Goal: Information Seeking & Learning: Learn about a topic

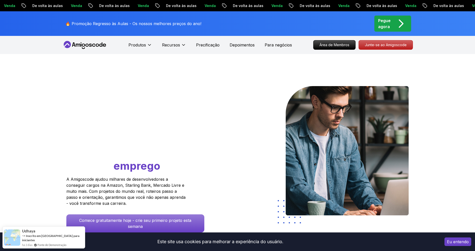
click at [457, 241] on button "Eu entendo" at bounding box center [458, 241] width 27 height 9
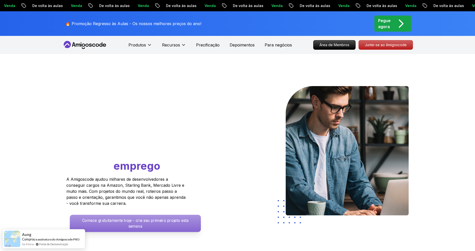
click at [127, 214] on p "Comece gratuitamente hoje - crie seu primeiro projeto esta semana" at bounding box center [135, 222] width 131 height 17
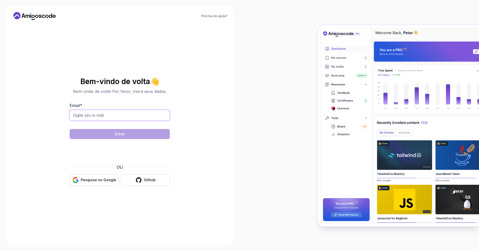
click at [138, 117] on input "Email *" at bounding box center [120, 115] width 100 height 11
click at [39, 167] on section "Bem-vindo de volta 👋 Bem-vindo de volta! Por favor, insira seus dados. Email * …" at bounding box center [120, 131] width 168 height 119
click at [72, 181] on button "Pesquise no Google" at bounding box center [94, 180] width 49 height 12
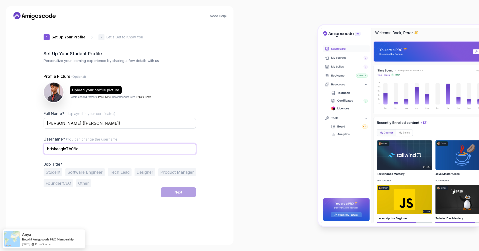
drag, startPoint x: 18, startPoint y: 154, endPoint x: -10, endPoint y: 152, distance: 27.4
click at [0, 152] on html "Need Help? 1 Set Up Your Profile 1 Set Up Your Profile 2 Let's Get to Know You …" at bounding box center [239, 125] width 479 height 251
type input "Henry Nunes"
click at [11, 75] on div "Need Help? 1 Set Up Your Profile 1 Set Up Your Profile 2 Let's Get to Know You …" at bounding box center [120, 125] width 228 height 239
click at [55, 175] on button "Student" at bounding box center [53, 172] width 19 height 8
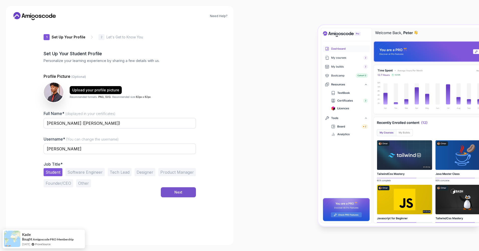
click at [188, 196] on button "Next" at bounding box center [178, 192] width 35 height 10
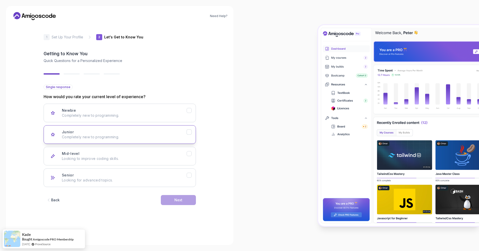
click at [189, 136] on button "Junior Completely new to programming." at bounding box center [120, 134] width 152 height 19
click at [189, 116] on button "Newbie Completely new to programming." at bounding box center [120, 112] width 152 height 19
click at [178, 200] on div "Next" at bounding box center [178, 199] width 8 height 5
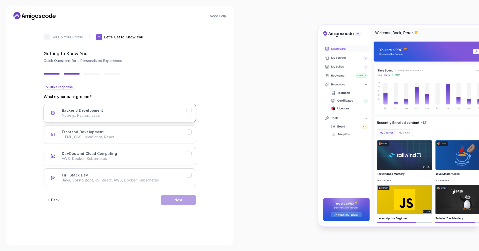
click at [184, 117] on p "Node.js, Python, Java" at bounding box center [124, 115] width 125 height 5
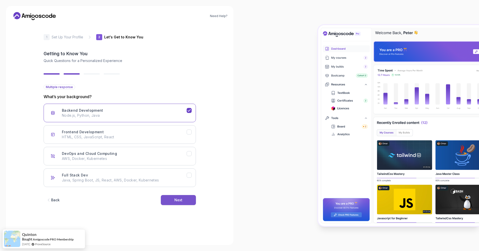
click at [178, 199] on div "Next" at bounding box center [178, 199] width 8 height 5
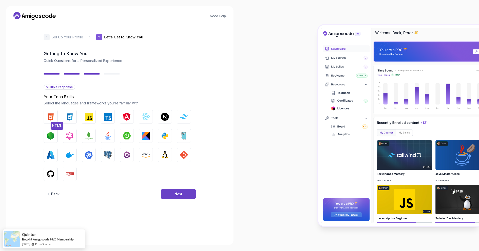
click at [52, 115] on img "button" at bounding box center [51, 116] width 8 height 8
click at [88, 116] on img "button" at bounding box center [89, 116] width 8 height 8
drag, startPoint x: 72, startPoint y: 119, endPoint x: 101, endPoint y: 116, distance: 29.7
click at [72, 119] on img "button" at bounding box center [70, 116] width 8 height 8
drag, startPoint x: 135, startPoint y: 115, endPoint x: 147, endPoint y: 116, distance: 12.0
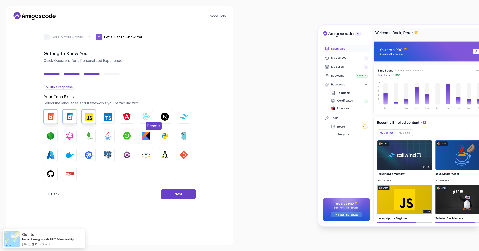
click at [135, 116] on div "HTML CSS JavaScript TypeScript Angular React.js Next.js Tailwind CSS Node.js Gr…" at bounding box center [120, 144] width 152 height 71
click at [147, 116] on img "button" at bounding box center [146, 116] width 8 height 8
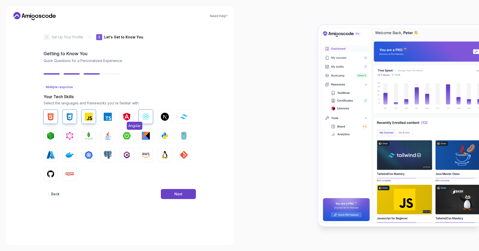
click at [129, 119] on img "button" at bounding box center [127, 116] width 8 height 8
click at [113, 134] on button "Java" at bounding box center [108, 136] width 14 height 14
drag, startPoint x: 51, startPoint y: 132, endPoint x: 52, endPoint y: 143, distance: 10.9
click at [51, 133] on img "button" at bounding box center [51, 136] width 8 height 8
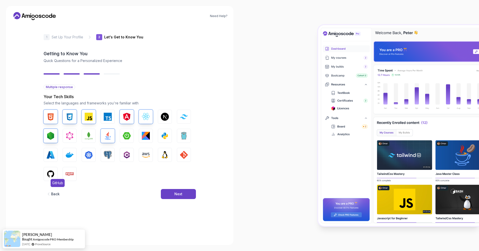
click at [48, 175] on img "button" at bounding box center [51, 174] width 8 height 8
click at [171, 195] on button "Next" at bounding box center [178, 194] width 35 height 10
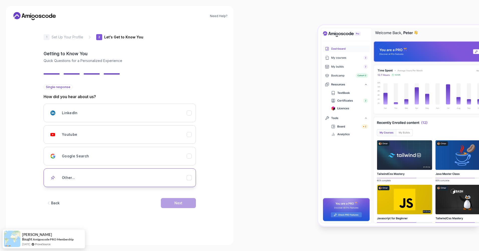
click at [141, 181] on div "Other..." at bounding box center [124, 177] width 125 height 10
click at [166, 195] on input "text" at bounding box center [120, 195] width 152 height 11
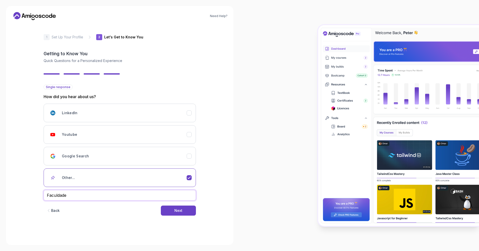
type input "Faculdade"
click at [168, 216] on div "Back Next" at bounding box center [120, 210] width 152 height 26
drag, startPoint x: 170, startPoint y: 212, endPoint x: 165, endPoint y: 213, distance: 4.4
click at [169, 212] on button "Next" at bounding box center [178, 210] width 35 height 10
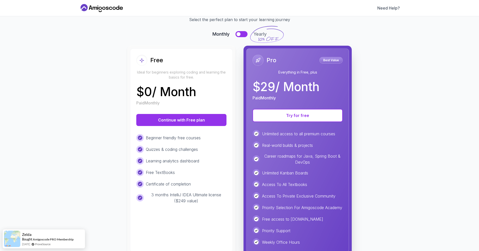
scroll to position [45, 0]
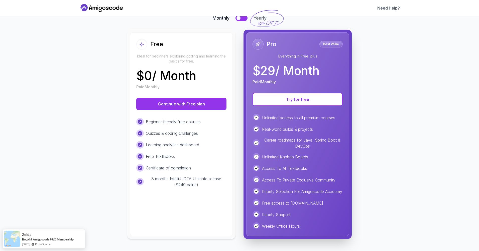
click at [182, 72] on p "$ 0 / Month" at bounding box center [166, 76] width 60 height 12
click at [183, 98] on button "Continue with Free plan" at bounding box center [181, 104] width 90 height 12
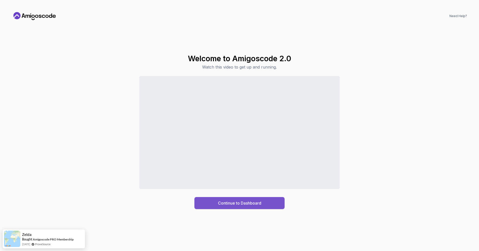
click at [237, 203] on div "Continue to Dashboard" at bounding box center [239, 203] width 43 height 6
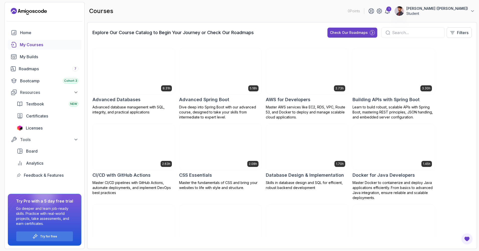
scroll to position [642, 0]
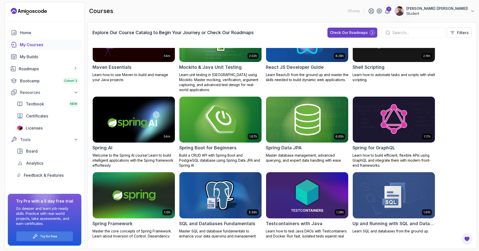
click at [217, 139] on div "1.67h Spring Boot for Beginners Build a CRUD API with Spring Boot and PostgreSQ…" at bounding box center [220, 132] width 83 height 72
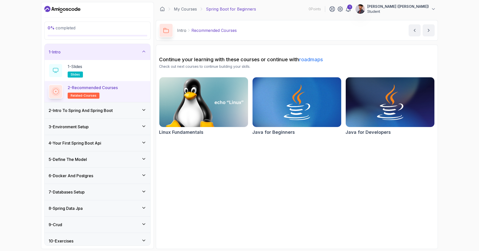
click at [200, 106] on img at bounding box center [203, 102] width 93 height 52
click at [317, 103] on img at bounding box center [296, 102] width 93 height 52
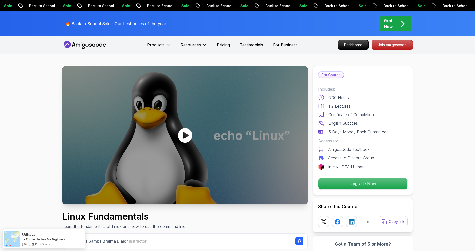
click at [189, 130] on icon at bounding box center [185, 135] width 14 height 15
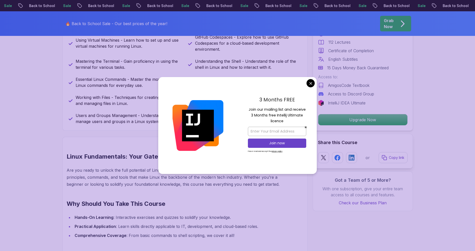
scroll to position [276, 0]
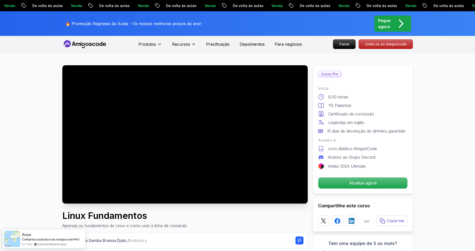
scroll to position [0, 0]
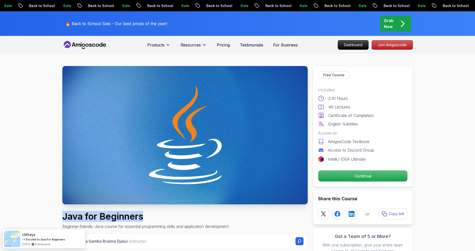
drag, startPoint x: 75, startPoint y: 216, endPoint x: 163, endPoint y: 215, distance: 87.9
click at [163, 215] on h1 "Java for Beginners" at bounding box center [145, 216] width 166 height 10
drag, startPoint x: 163, startPoint y: 215, endPoint x: 159, endPoint y: 117, distance: 99.1
click at [159, 117] on img at bounding box center [185, 135] width 246 height 138
click at [359, 175] on p "Continue" at bounding box center [362, 175] width 85 height 11
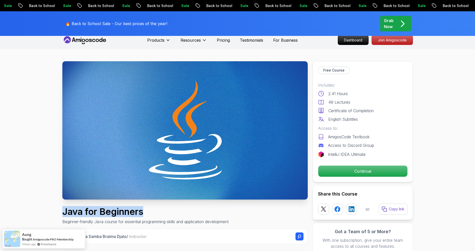
scroll to position [131, 0]
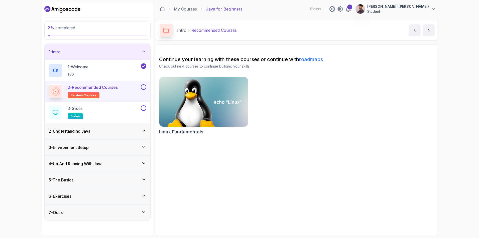
click at [113, 89] on p "2 - Recommended Courses" at bounding box center [93, 87] width 50 height 6
click at [145, 86] on button at bounding box center [144, 87] width 6 height 6
click at [146, 87] on button at bounding box center [144, 87] width 6 height 6
click at [234, 120] on img at bounding box center [203, 102] width 93 height 52
click at [352, 9] on div "1" at bounding box center [349, 7] width 5 height 5
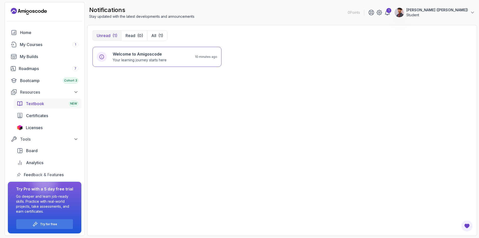
click at [47, 103] on div "Textbook NEW" at bounding box center [52, 104] width 53 height 6
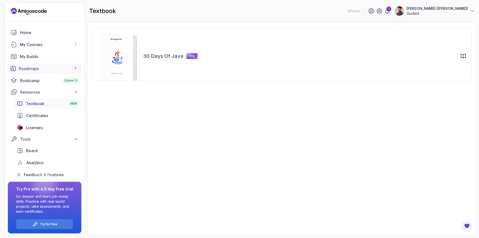
click at [42, 70] on div "Roadmaps 7" at bounding box center [49, 69] width 60 height 6
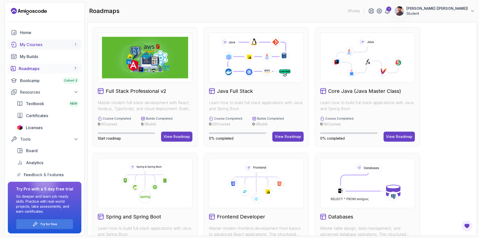
click at [54, 45] on div "My Courses 1" at bounding box center [49, 45] width 59 height 6
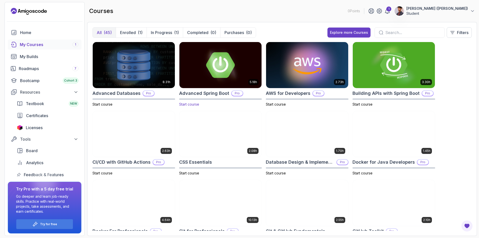
scroll to position [164, 0]
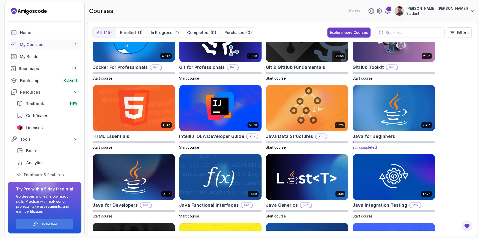
click at [385, 138] on h2 "Java for Beginners" at bounding box center [374, 136] width 43 height 7
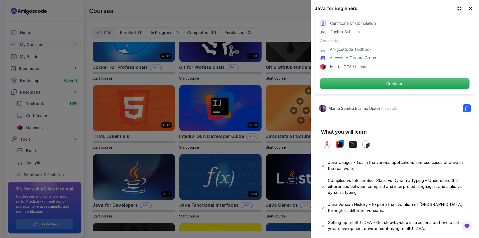
scroll to position [175, 0]
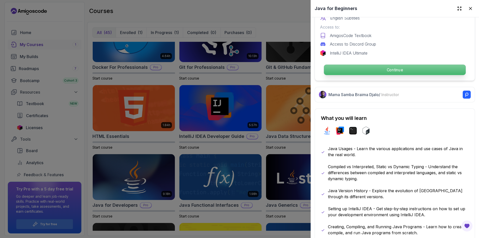
click at [367, 70] on p "Continue" at bounding box center [395, 70] width 142 height 11
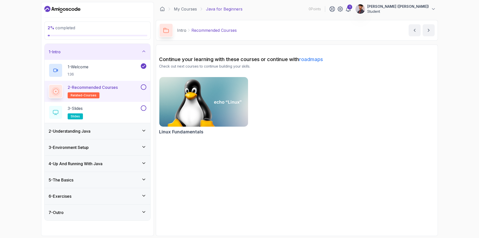
click at [147, 88] on div "2 - Recommended Courses related-courses" at bounding box center [98, 91] width 106 height 21
click at [144, 89] on button at bounding box center [144, 87] width 6 height 6
click at [107, 105] on div "3 - Slides slides" at bounding box center [98, 112] width 106 height 21
click at [83, 112] on h2 "3 - Slides slides" at bounding box center [75, 112] width 15 height 14
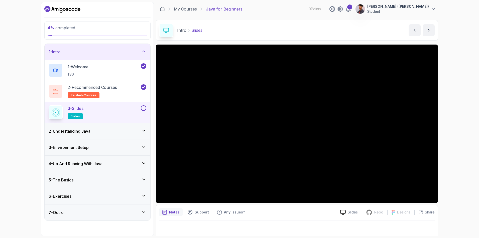
scroll to position [2, 0]
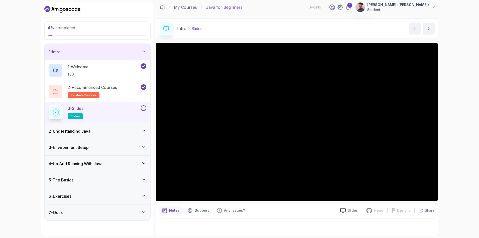
click at [143, 109] on button at bounding box center [144, 108] width 6 height 6
click at [85, 51] on div "1 - Intro" at bounding box center [98, 52] width 98 height 6
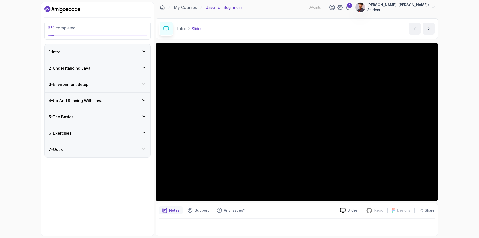
click at [88, 67] on h3 "2 - Understanding Java" at bounding box center [70, 68] width 42 height 6
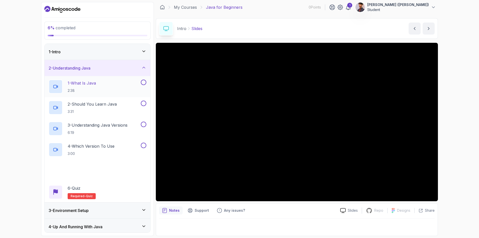
click at [90, 82] on p "1 - What Is Java" at bounding box center [82, 83] width 28 height 6
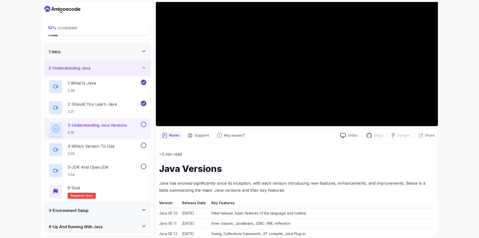
scroll to position [27, 0]
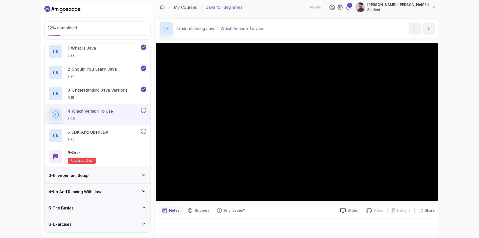
scroll to position [51, 0]
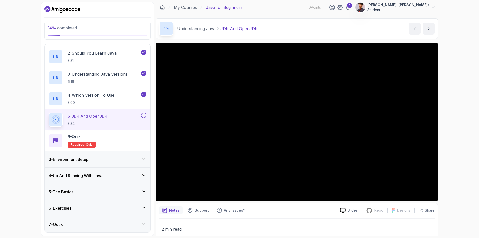
scroll to position [27, 0]
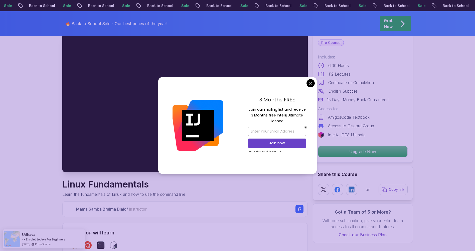
scroll to position [75, 0]
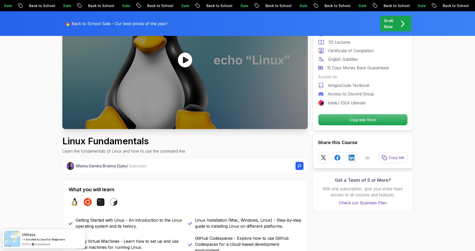
scroll to position [50, 0]
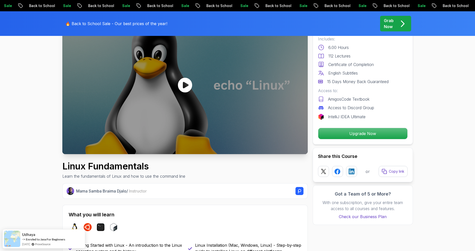
click at [189, 85] on icon at bounding box center [185, 84] width 14 height 15
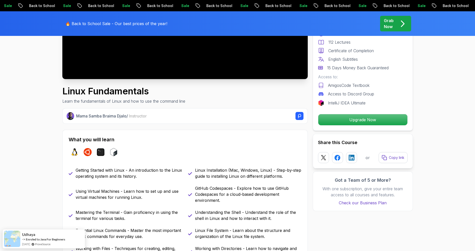
scroll to position [0, 0]
